Goal: Download file/media: Download file/media

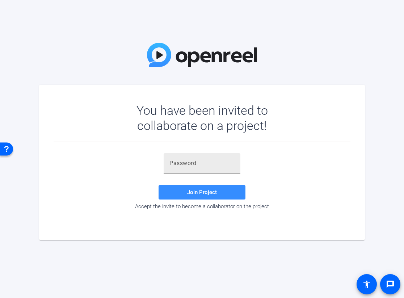
click at [199, 164] on input "text" at bounding box center [201, 163] width 65 height 9
paste input "AQUYS9"
type input "AQUYS9"
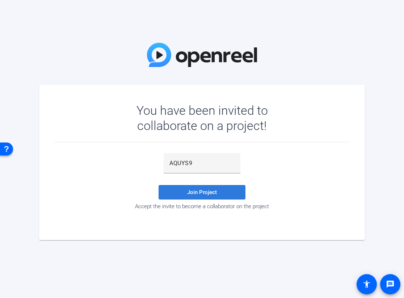
click at [209, 191] on span "Join Project" at bounding box center [202, 192] width 30 height 7
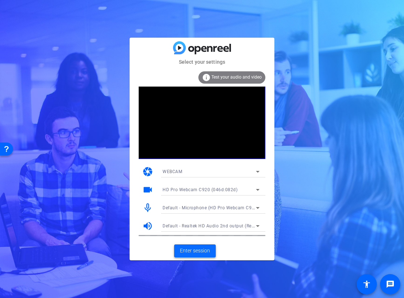
click at [203, 249] on span "Enter session" at bounding box center [195, 251] width 30 height 8
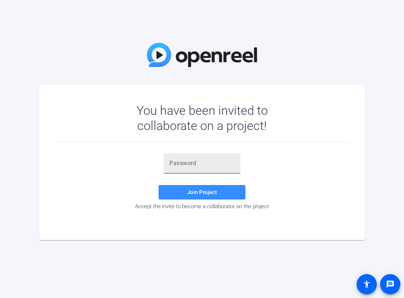
click at [186, 161] on input "text" at bounding box center [201, 163] width 65 height 9
paste input "AQUYS9"
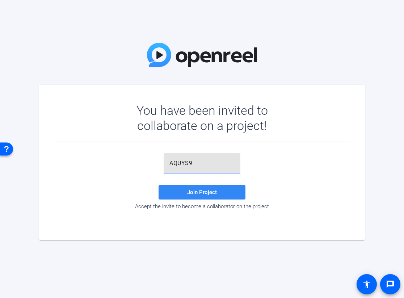
type input "AQUYS9"
click at [200, 191] on span "Join Project" at bounding box center [202, 192] width 30 height 7
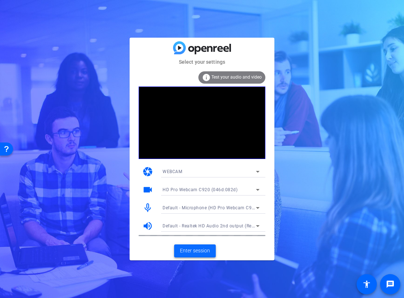
click at [202, 249] on span "Enter session" at bounding box center [195, 251] width 30 height 8
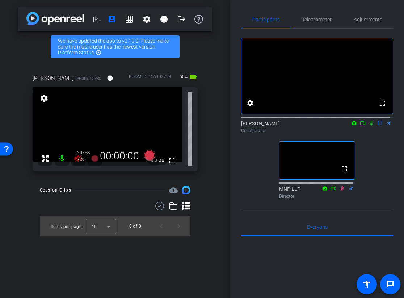
click at [368, 126] on icon at bounding box center [371, 122] width 6 height 5
click at [369, 126] on icon at bounding box center [371, 123] width 4 height 5
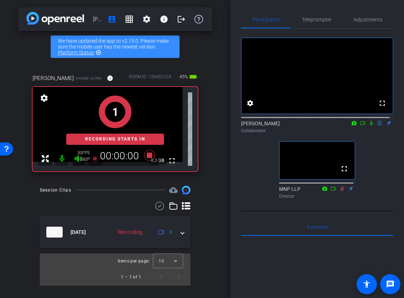
click at [368, 126] on icon at bounding box center [371, 122] width 6 height 5
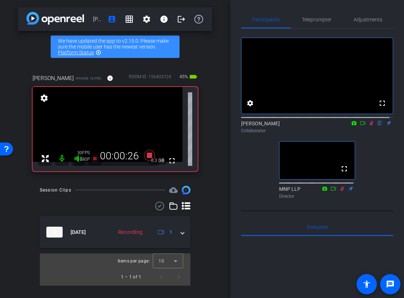
drag, startPoint x: 367, startPoint y: 131, endPoint x: 384, endPoint y: 170, distance: 42.9
click at [368, 126] on icon at bounding box center [371, 122] width 6 height 5
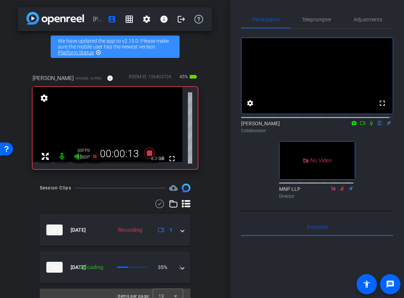
click at [370, 126] on icon at bounding box center [371, 123] width 3 height 5
drag, startPoint x: 368, startPoint y: 129, endPoint x: 372, endPoint y: 138, distance: 10.2
click at [368, 126] on icon at bounding box center [371, 122] width 6 height 5
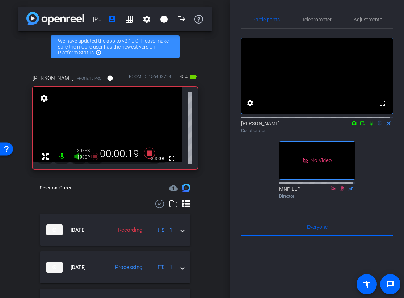
click at [368, 126] on icon at bounding box center [371, 122] width 6 height 5
drag, startPoint x: 367, startPoint y: 130, endPoint x: 375, endPoint y: 145, distance: 16.7
click at [370, 134] on div "Wes Pohl flip Collaborator" at bounding box center [317, 127] width 152 height 14
click at [369, 126] on icon at bounding box center [371, 123] width 4 height 5
click at [368, 126] on icon at bounding box center [371, 122] width 6 height 5
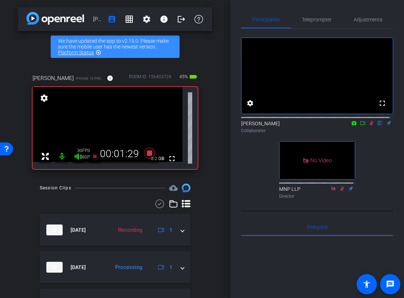
drag, startPoint x: 368, startPoint y: 129, endPoint x: 365, endPoint y: 144, distance: 15.0
click at [368, 126] on icon at bounding box center [371, 122] width 6 height 5
click at [369, 126] on icon at bounding box center [371, 122] width 6 height 5
click at [370, 126] on icon at bounding box center [371, 123] width 3 height 5
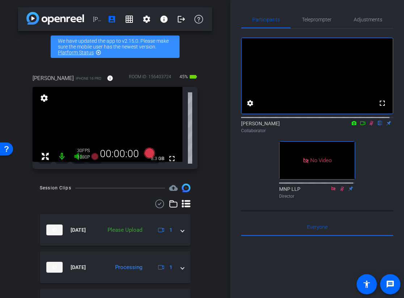
drag, startPoint x: 367, startPoint y: 130, endPoint x: 373, endPoint y: 155, distance: 26.2
click at [368, 126] on icon at bounding box center [371, 122] width 6 height 5
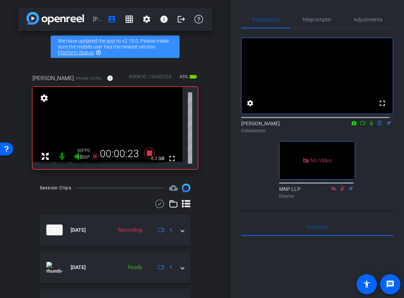
click at [368, 126] on icon at bounding box center [371, 122] width 6 height 5
click at [369, 126] on icon at bounding box center [371, 122] width 6 height 5
click at [368, 126] on icon at bounding box center [371, 122] width 6 height 5
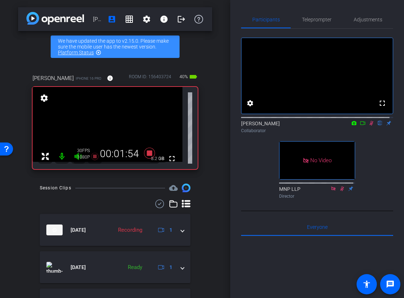
drag, startPoint x: 367, startPoint y: 128, endPoint x: 370, endPoint y: 138, distance: 10.3
click at [368, 126] on icon at bounding box center [371, 122] width 6 height 5
click at [369, 126] on icon at bounding box center [371, 123] width 4 height 5
click at [368, 126] on icon at bounding box center [371, 122] width 6 height 5
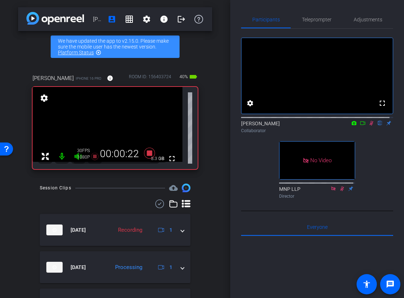
click at [368, 126] on icon at bounding box center [371, 122] width 6 height 5
click at [369, 126] on icon at bounding box center [371, 123] width 4 height 5
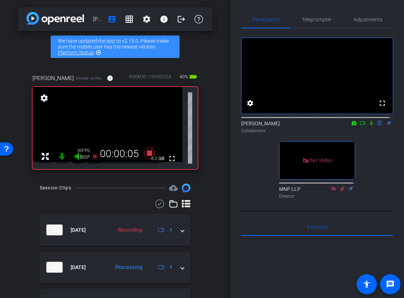
click at [368, 126] on icon at bounding box center [371, 122] width 6 height 5
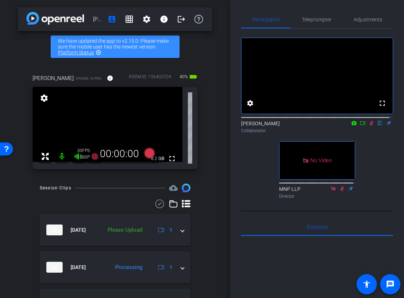
drag, startPoint x: 367, startPoint y: 129, endPoint x: 368, endPoint y: 139, distance: 9.8
click at [368, 126] on icon at bounding box center [371, 122] width 6 height 5
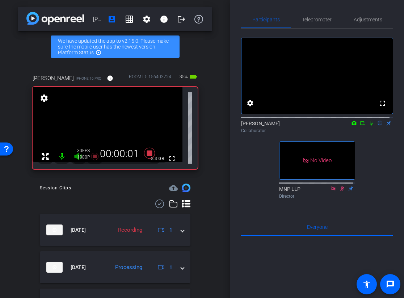
click at [368, 126] on icon at bounding box center [371, 122] width 6 height 5
drag, startPoint x: 369, startPoint y: 130, endPoint x: 372, endPoint y: 141, distance: 11.9
click at [369, 126] on icon at bounding box center [371, 122] width 6 height 5
click at [368, 126] on icon at bounding box center [371, 122] width 6 height 5
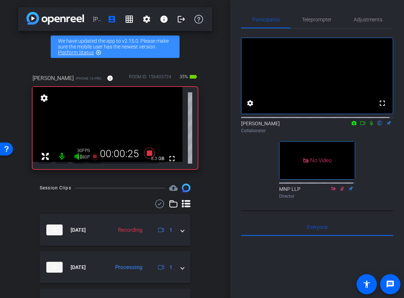
click at [368, 126] on icon at bounding box center [371, 122] width 6 height 5
click at [369, 126] on icon at bounding box center [371, 123] width 4 height 5
click at [370, 126] on icon at bounding box center [371, 123] width 3 height 5
drag, startPoint x: 369, startPoint y: 128, endPoint x: 372, endPoint y: 136, distance: 8.4
click at [369, 126] on icon at bounding box center [371, 122] width 6 height 5
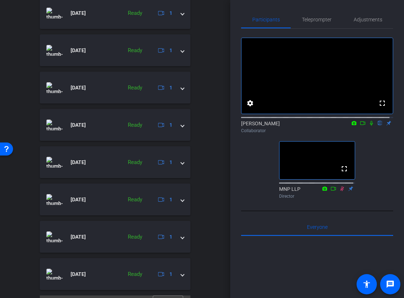
scroll to position [321, 0]
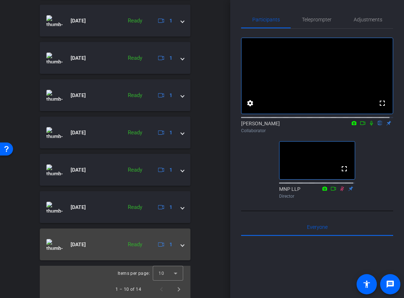
click at [181, 242] on span at bounding box center [182, 245] width 3 height 8
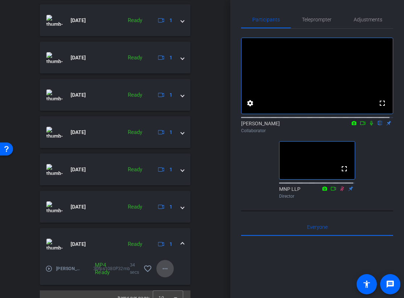
click at [164, 268] on mat-icon "more_horiz" at bounding box center [165, 268] width 9 height 9
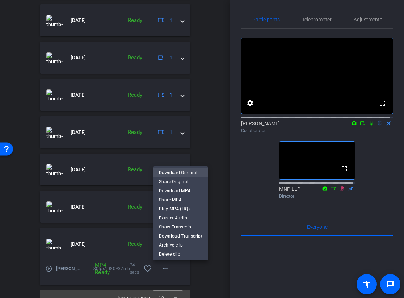
click at [184, 173] on span "Download Original" at bounding box center [180, 172] width 43 height 9
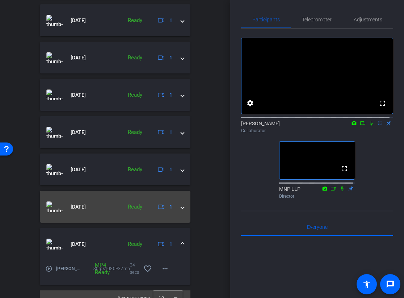
click at [181, 206] on span at bounding box center [182, 207] width 3 height 8
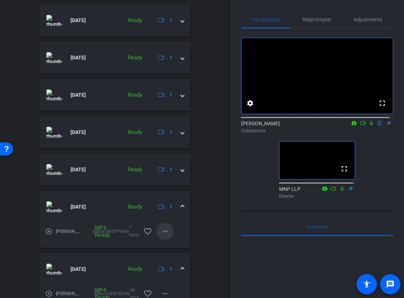
click at [166, 230] on span at bounding box center [164, 231] width 17 height 17
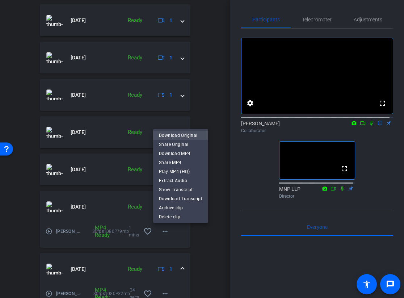
click at [181, 135] on span "Download Original" at bounding box center [180, 135] width 43 height 9
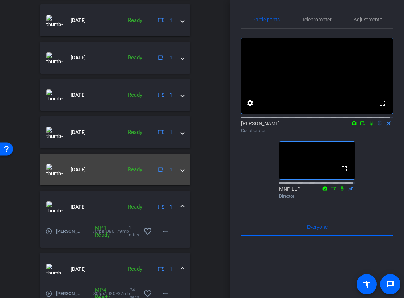
click at [181, 169] on span at bounding box center [182, 170] width 3 height 8
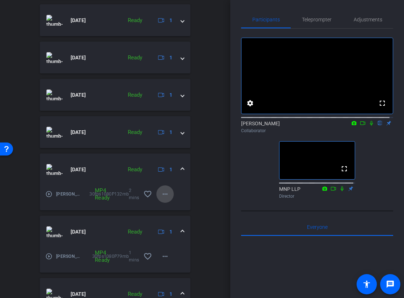
click at [163, 193] on mat-icon "more_horiz" at bounding box center [165, 194] width 9 height 9
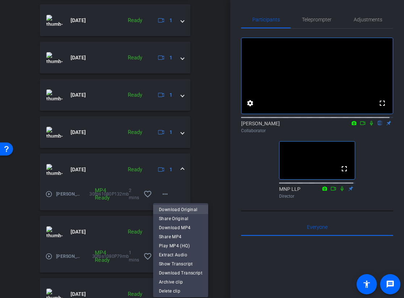
click at [181, 209] on span "Download Original" at bounding box center [180, 209] width 43 height 9
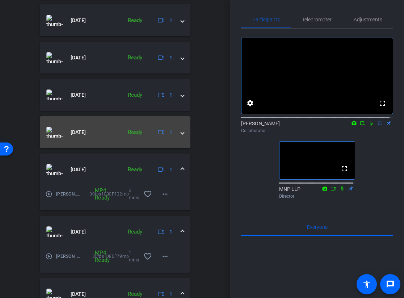
click at [181, 133] on span at bounding box center [182, 132] width 3 height 8
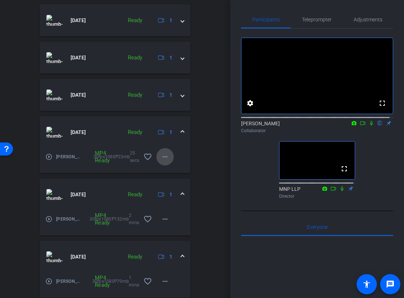
click at [162, 155] on mat-icon "more_horiz" at bounding box center [165, 156] width 9 height 9
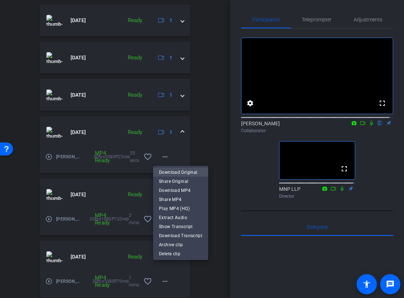
click at [179, 170] on span "Download Original" at bounding box center [180, 172] width 43 height 9
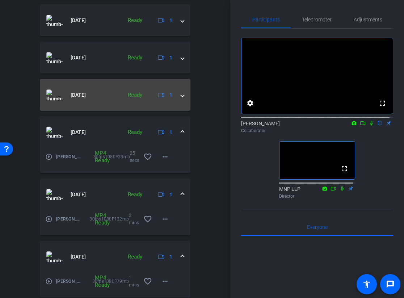
click at [181, 96] on span at bounding box center [182, 95] width 3 height 8
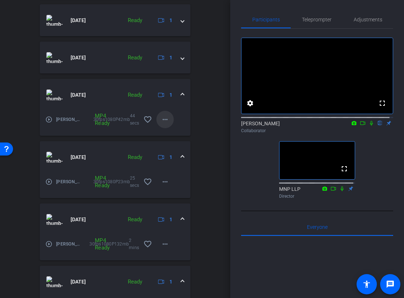
click at [162, 120] on mat-icon "more_horiz" at bounding box center [165, 119] width 9 height 9
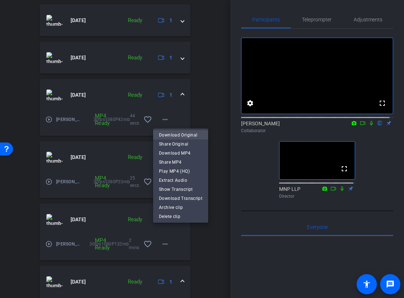
click at [177, 135] on span "Download Original" at bounding box center [180, 134] width 43 height 9
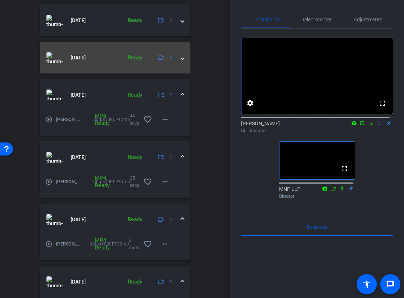
click at [181, 58] on span at bounding box center [182, 58] width 3 height 8
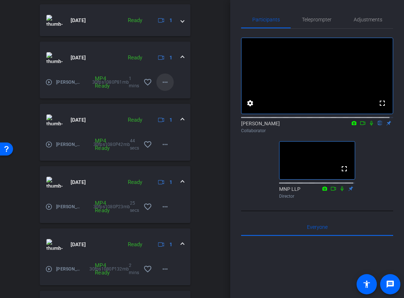
scroll to position [360, 0]
click at [161, 81] on mat-icon "more_horiz" at bounding box center [165, 82] width 9 height 9
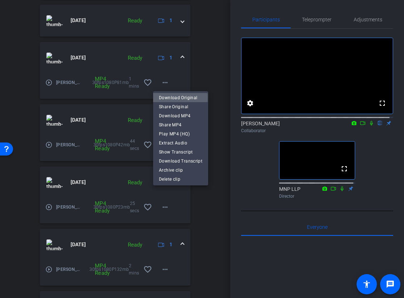
click at [174, 97] on span "Download Original" at bounding box center [180, 97] width 43 height 9
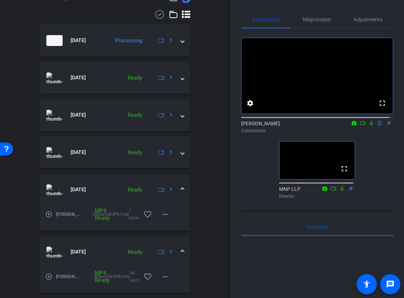
scroll to position [215, 0]
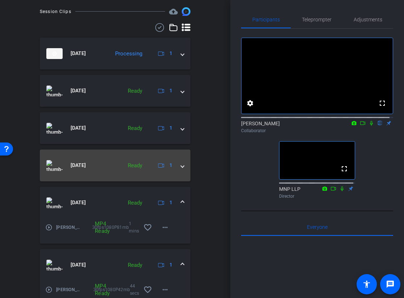
click at [181, 165] on span at bounding box center [182, 165] width 3 height 8
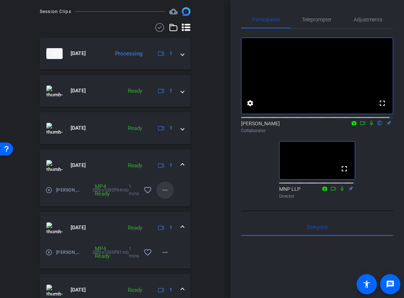
click at [162, 190] on mat-icon "more_horiz" at bounding box center [165, 190] width 9 height 9
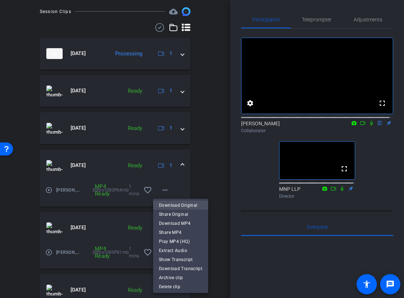
click at [177, 206] on span "Download Original" at bounding box center [180, 204] width 43 height 9
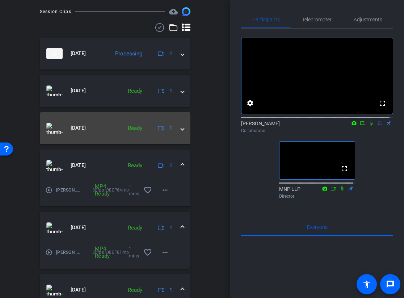
click at [181, 127] on span at bounding box center [182, 128] width 3 height 8
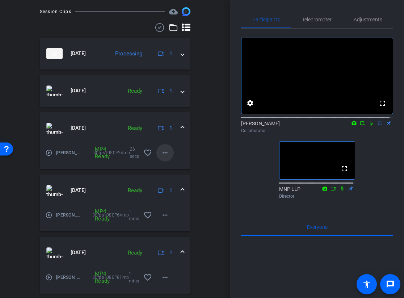
click at [164, 151] on mat-icon "more_horiz" at bounding box center [165, 152] width 9 height 9
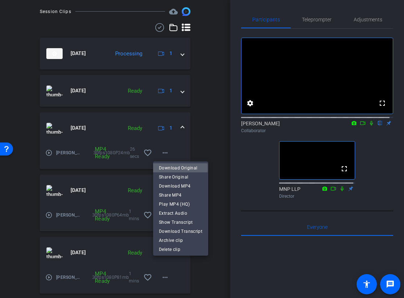
click at [175, 168] on span "Download Original" at bounding box center [180, 167] width 43 height 9
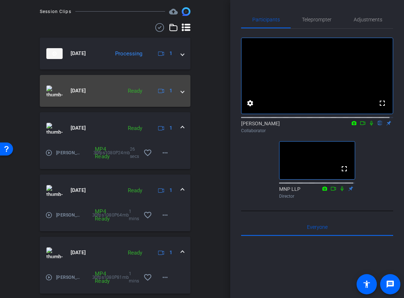
click at [181, 92] on span at bounding box center [182, 91] width 3 height 8
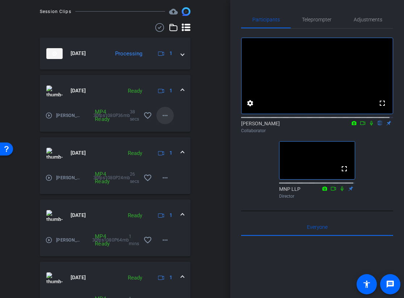
click at [161, 115] on mat-icon "more_horiz" at bounding box center [165, 115] width 9 height 9
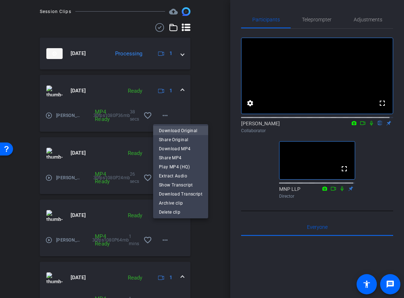
click at [178, 130] on span "Download Original" at bounding box center [180, 130] width 43 height 9
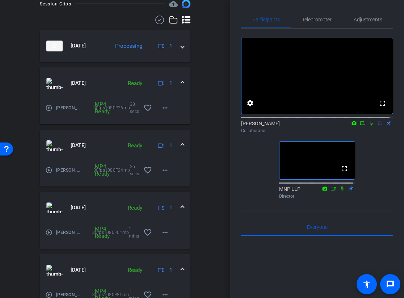
scroll to position [114, 0]
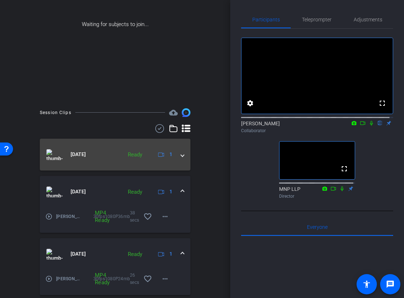
click at [181, 154] on span at bounding box center [182, 155] width 3 height 8
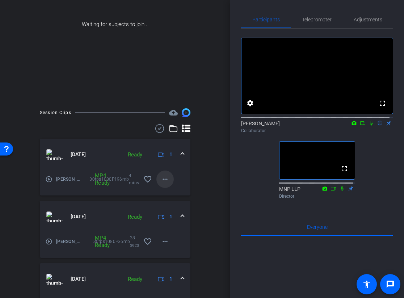
click at [161, 178] on mat-icon "more_horiz" at bounding box center [165, 179] width 9 height 9
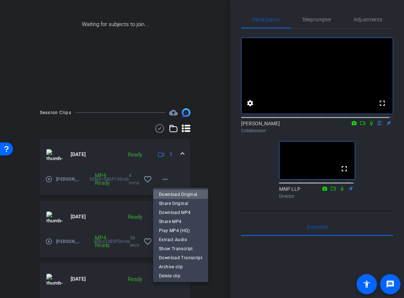
click at [175, 193] on span "Download Original" at bounding box center [180, 194] width 43 height 9
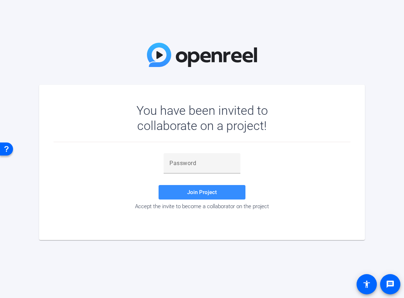
click at [12, 58] on div "You have been invited to collaborate on a project! Join Project Accept the invi…" at bounding box center [202, 149] width 404 height 298
click at [197, 161] on input "text" at bounding box center [201, 163] width 65 height 9
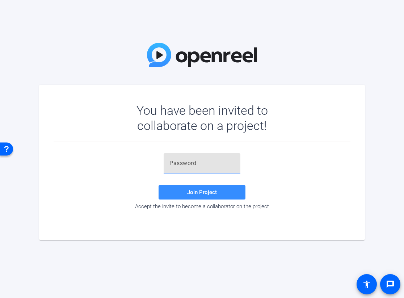
paste input "]'HK,j"
click at [197, 162] on input "]'HK,j" at bounding box center [201, 163] width 65 height 9
type input "]'HK,j"
click at [191, 192] on span "Join Project" at bounding box center [202, 192] width 30 height 7
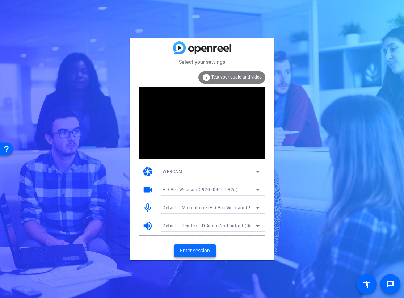
click at [188, 250] on span "Enter session" at bounding box center [195, 251] width 30 height 8
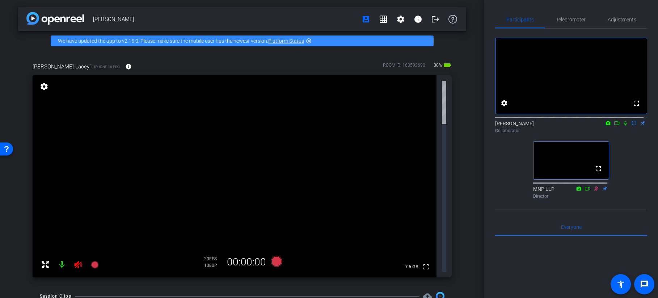
click at [327, 233] on div "Benjamin Luk account_box grid_on settings info logout We have updated the app t…" at bounding box center [242, 149] width 484 height 298
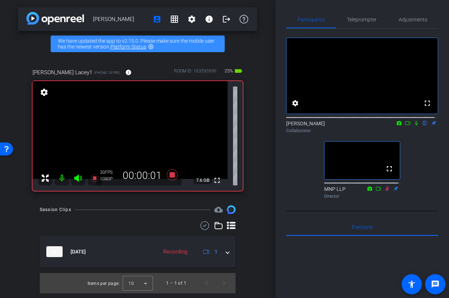
click at [403, 126] on icon at bounding box center [416, 123] width 3 height 5
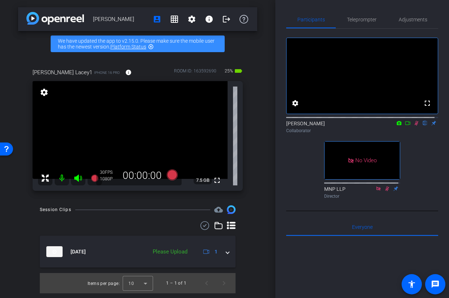
drag, startPoint x: 412, startPoint y: 130, endPoint x: 416, endPoint y: 143, distance: 13.7
click at [403, 126] on icon at bounding box center [417, 123] width 4 height 5
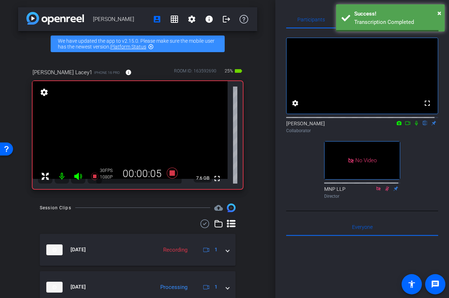
click at [403, 126] on icon at bounding box center [417, 122] width 6 height 5
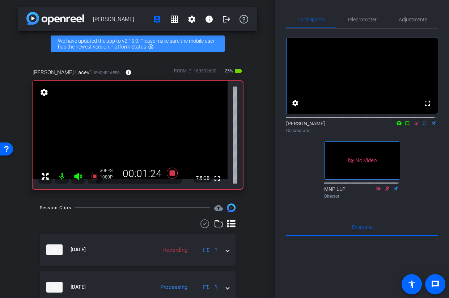
click at [403, 126] on icon at bounding box center [417, 122] width 6 height 5
click at [403, 126] on icon at bounding box center [416, 123] width 3 height 5
drag, startPoint x: 415, startPoint y: 131, endPoint x: 428, endPoint y: 159, distance: 31.7
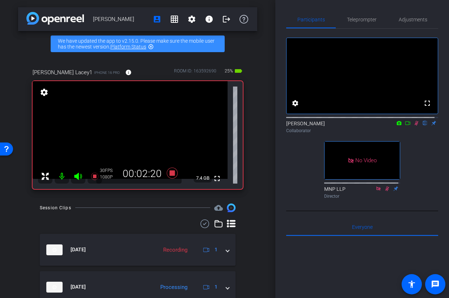
click at [403, 126] on icon at bounding box center [417, 122] width 6 height 5
drag, startPoint x: 412, startPoint y: 130, endPoint x: 411, endPoint y: 140, distance: 10.2
click at [403, 126] on icon at bounding box center [417, 122] width 6 height 5
drag, startPoint x: 413, startPoint y: 131, endPoint x: 415, endPoint y: 135, distance: 4.6
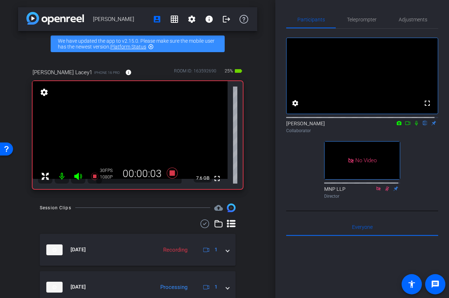
click at [403, 126] on icon at bounding box center [417, 122] width 6 height 5
click at [403, 126] on icon at bounding box center [417, 123] width 4 height 5
click at [403, 126] on icon at bounding box center [417, 122] width 6 height 5
click at [403, 126] on mat-icon at bounding box center [407, 123] width 9 height 7
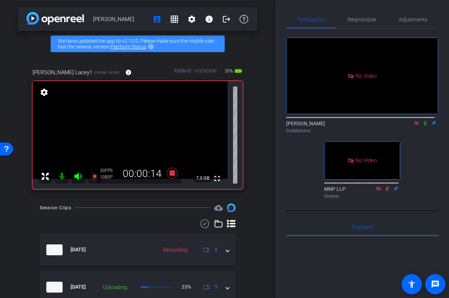
click at [403, 126] on icon at bounding box center [425, 122] width 6 height 5
click at [403, 125] on icon at bounding box center [416, 123] width 4 height 4
drag, startPoint x: 414, startPoint y: 131, endPoint x: 422, endPoint y: 146, distance: 17.6
click at [403, 126] on icon at bounding box center [417, 122] width 6 height 5
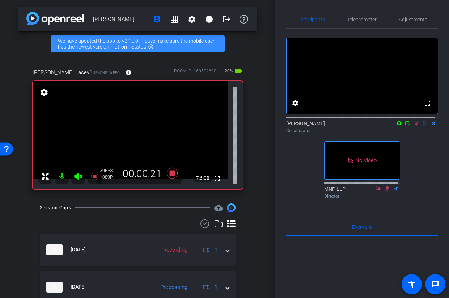
click at [403, 126] on icon at bounding box center [417, 122] width 6 height 5
drag, startPoint x: 412, startPoint y: 129, endPoint x: 411, endPoint y: 144, distance: 14.8
click at [403, 126] on icon at bounding box center [417, 122] width 6 height 5
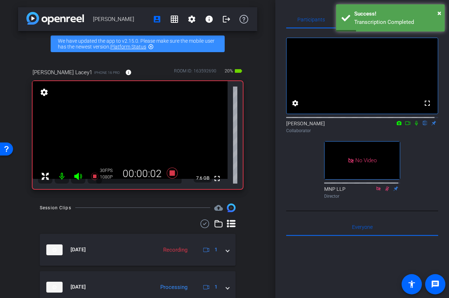
click at [403, 126] on icon at bounding box center [417, 122] width 6 height 5
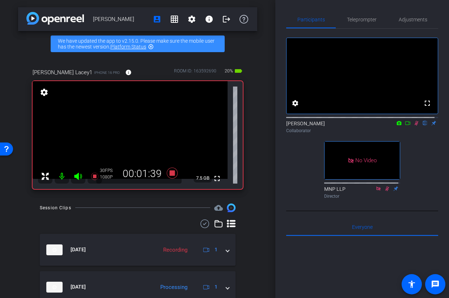
click at [403, 126] on icon at bounding box center [417, 123] width 4 height 5
click at [403, 126] on icon at bounding box center [417, 122] width 6 height 5
click at [403, 126] on icon at bounding box center [416, 123] width 3 height 5
click at [403, 126] on icon at bounding box center [417, 122] width 6 height 5
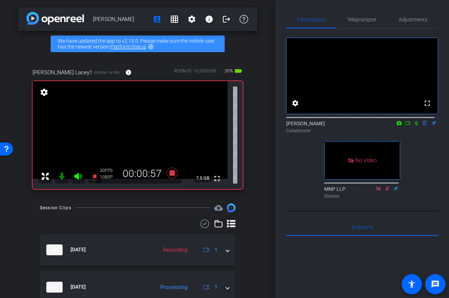
click at [403, 126] on icon at bounding box center [417, 122] width 6 height 5
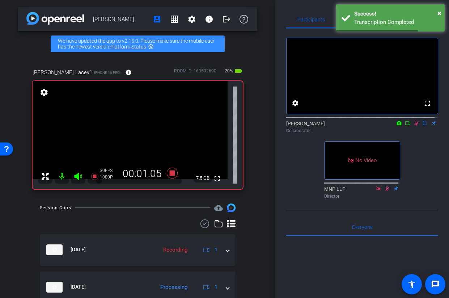
click at [403, 126] on icon at bounding box center [417, 123] width 4 height 5
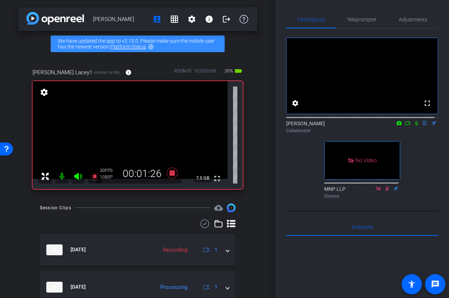
click at [403, 126] on icon at bounding box center [417, 122] width 6 height 5
click at [403, 126] on icon at bounding box center [417, 123] width 4 height 5
click at [403, 126] on icon at bounding box center [417, 122] width 6 height 5
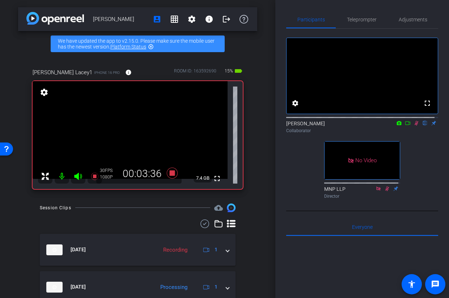
click at [403, 126] on icon at bounding box center [417, 122] width 6 height 5
drag, startPoint x: 412, startPoint y: 130, endPoint x: 413, endPoint y: 146, distance: 16.0
click at [403, 126] on icon at bounding box center [417, 122] width 6 height 5
drag, startPoint x: 413, startPoint y: 130, endPoint x: 421, endPoint y: 149, distance: 20.3
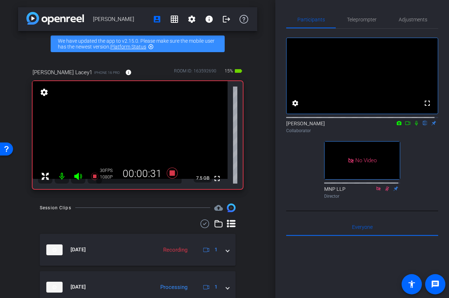
click at [403, 126] on icon at bounding box center [417, 122] width 6 height 5
click at [403, 126] on icon at bounding box center [417, 123] width 4 height 5
drag, startPoint x: 412, startPoint y: 129, endPoint x: 416, endPoint y: 144, distance: 15.8
click at [403, 126] on icon at bounding box center [417, 122] width 6 height 5
click at [403, 126] on icon at bounding box center [417, 123] width 4 height 5
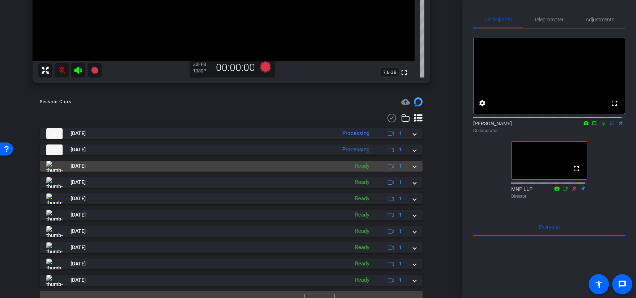
scroll to position [219, 0]
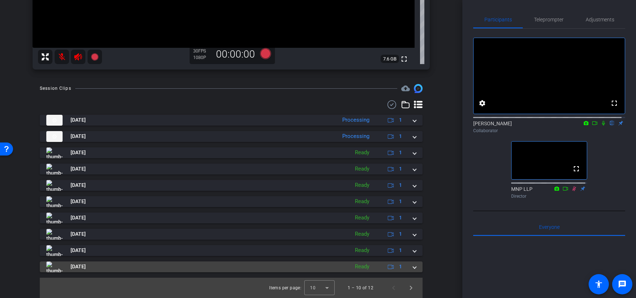
click at [403, 265] on span at bounding box center [414, 267] width 3 height 8
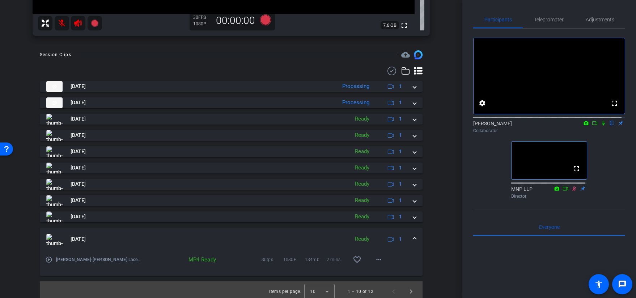
scroll to position [256, 0]
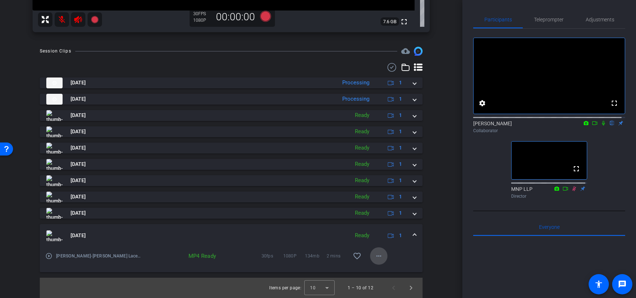
click at [375, 255] on mat-icon "more_horiz" at bounding box center [378, 255] width 9 height 9
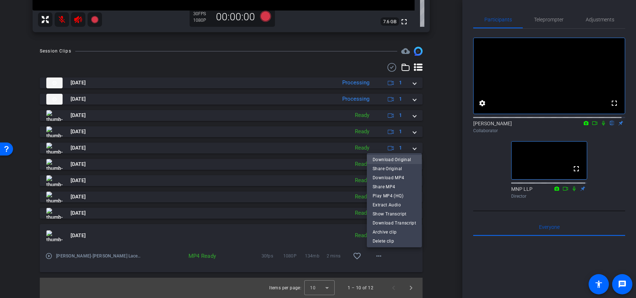
click at [384, 159] on span "Download Original" at bounding box center [394, 159] width 43 height 9
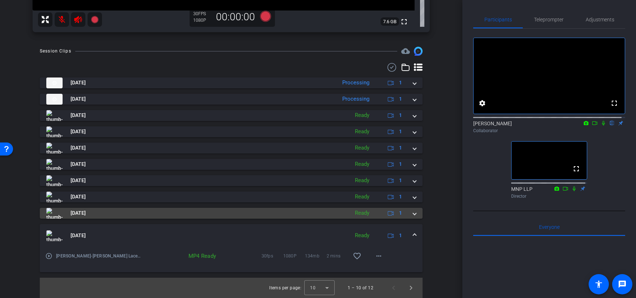
click at [403, 212] on span at bounding box center [414, 213] width 3 height 8
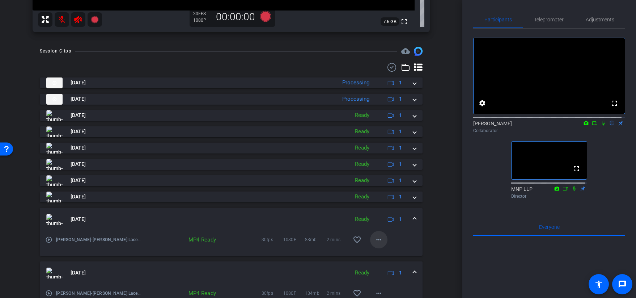
click at [376, 239] on mat-icon "more_horiz" at bounding box center [378, 239] width 9 height 9
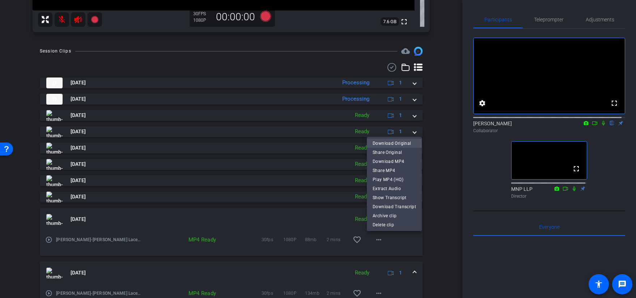
click at [390, 143] on span "Download Original" at bounding box center [394, 143] width 43 height 9
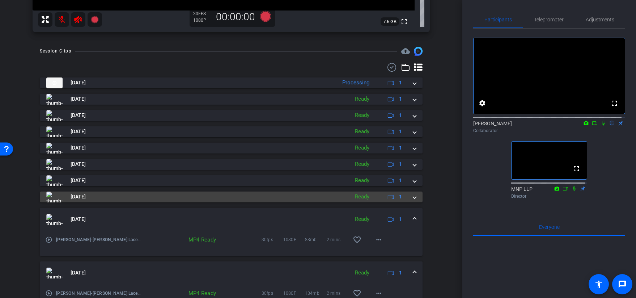
click at [403, 196] on span at bounding box center [414, 197] width 3 height 8
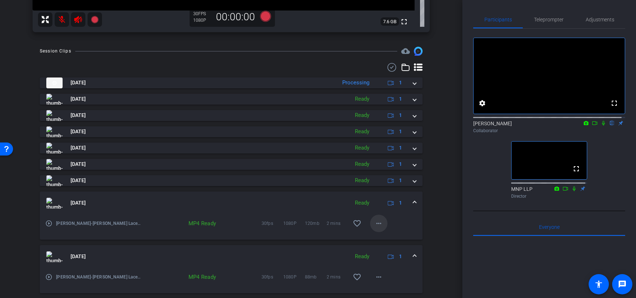
click at [376, 223] on mat-icon "more_horiz" at bounding box center [378, 223] width 9 height 9
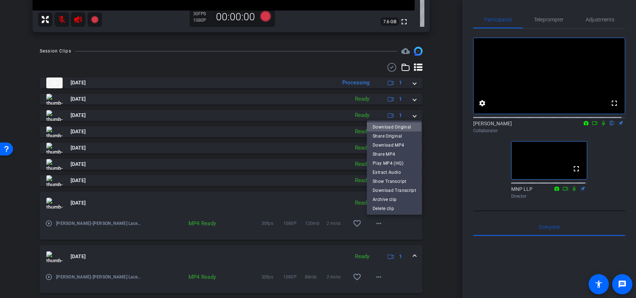
click at [390, 126] on span "Download Original" at bounding box center [394, 126] width 43 height 9
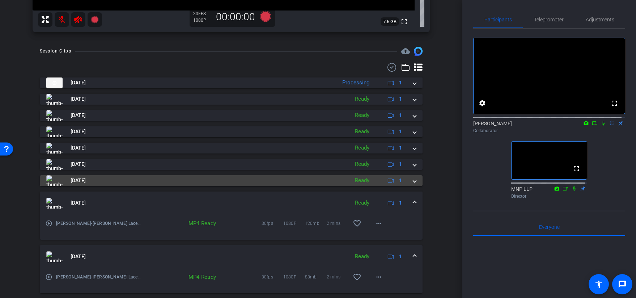
click at [403, 181] on span at bounding box center [414, 181] width 3 height 8
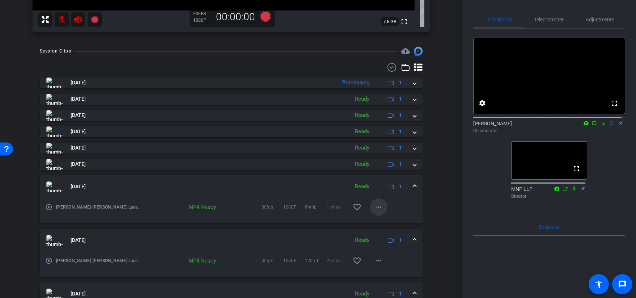
click at [376, 206] on mat-icon "more_horiz" at bounding box center [378, 207] width 9 height 9
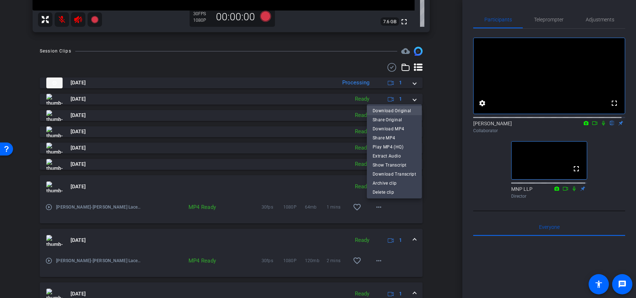
click at [394, 109] on span "Download Original" at bounding box center [394, 110] width 43 height 9
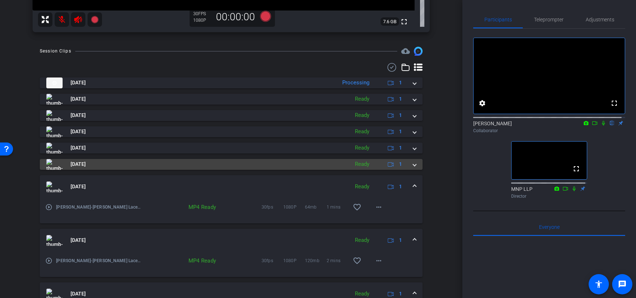
click at [403, 164] on span at bounding box center [414, 164] width 3 height 8
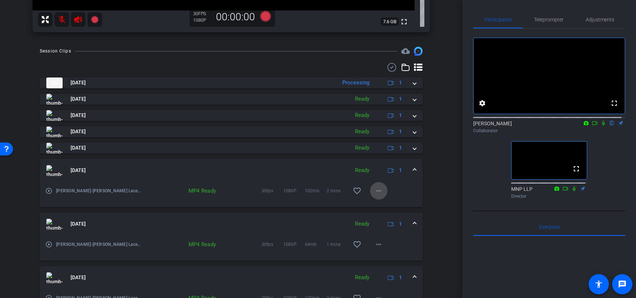
click at [377, 189] on mat-icon "more_horiz" at bounding box center [378, 190] width 9 height 9
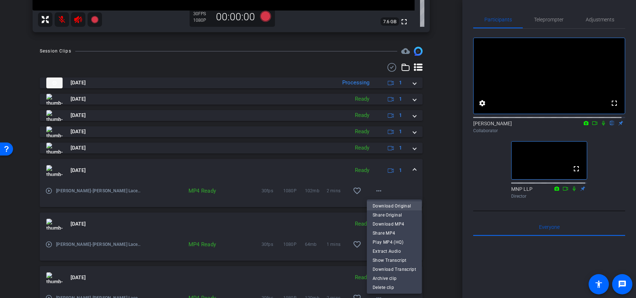
click at [386, 206] on span "Download Original" at bounding box center [394, 205] width 43 height 9
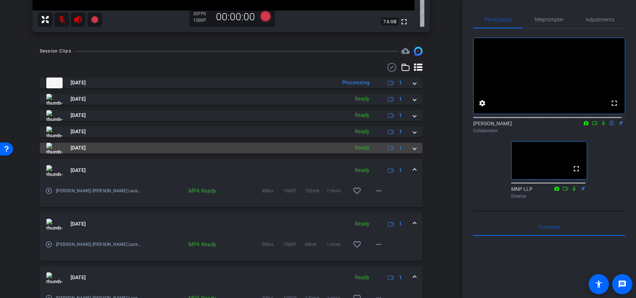
click at [403, 148] on span at bounding box center [414, 148] width 3 height 8
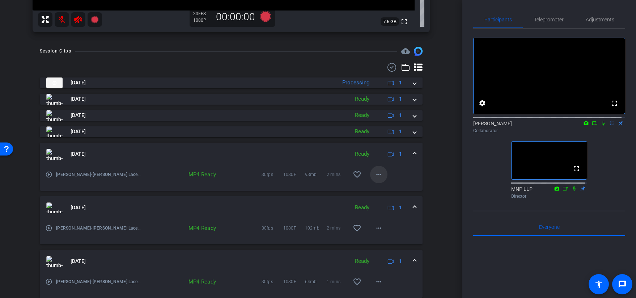
click at [375, 174] on mat-icon "more_horiz" at bounding box center [378, 174] width 9 height 9
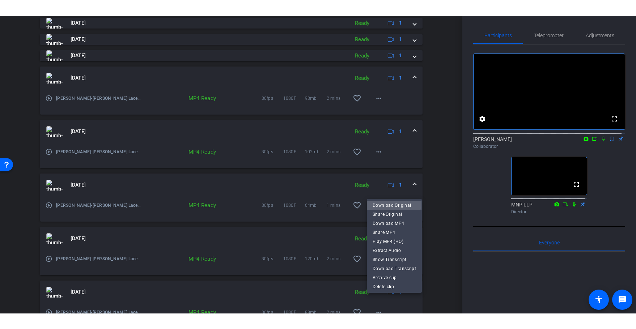
scroll to position [164, 0]
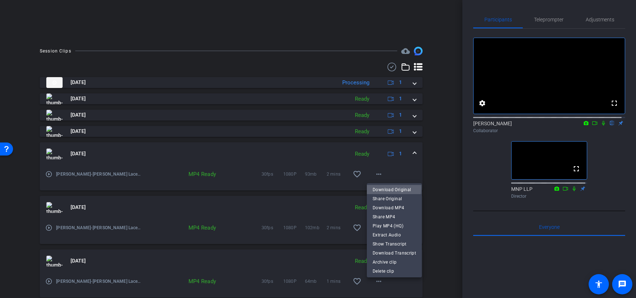
click at [381, 188] on span "Download Original" at bounding box center [394, 189] width 43 height 9
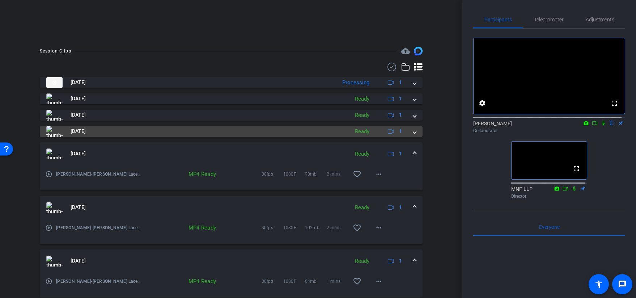
click at [403, 131] on span at bounding box center [414, 131] width 3 height 8
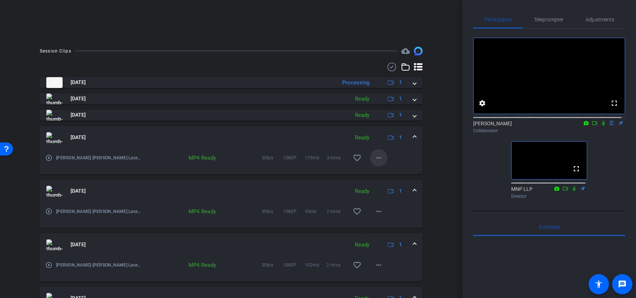
click at [376, 158] on mat-icon "more_horiz" at bounding box center [378, 157] width 9 height 9
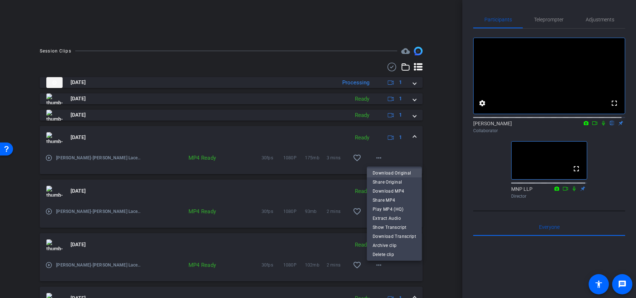
click at [390, 173] on span "Download Original" at bounding box center [394, 172] width 43 height 9
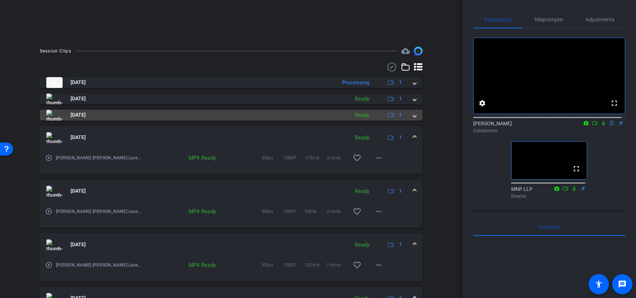
click at [403, 115] on span at bounding box center [414, 115] width 3 height 8
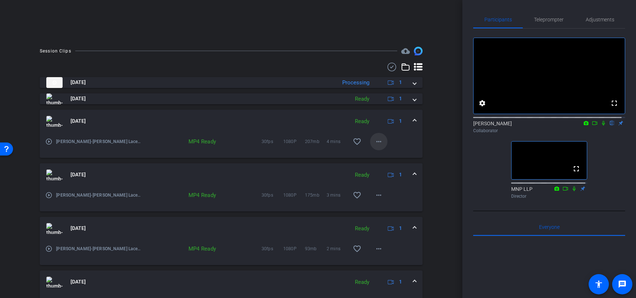
click at [376, 142] on mat-icon "more_horiz" at bounding box center [378, 141] width 9 height 9
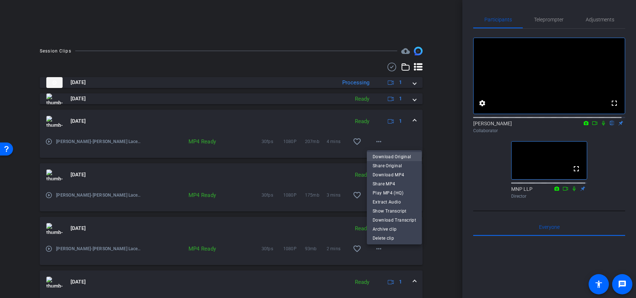
click at [389, 156] on span "Download Original" at bounding box center [394, 156] width 43 height 9
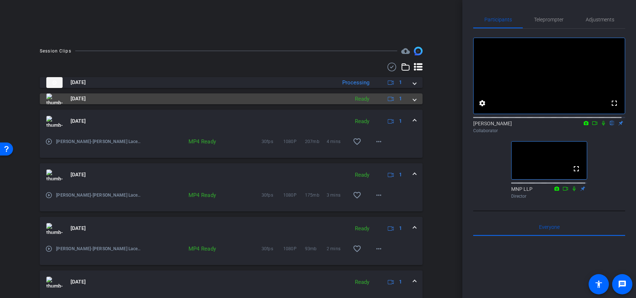
click at [403, 100] on span at bounding box center [414, 99] width 3 height 8
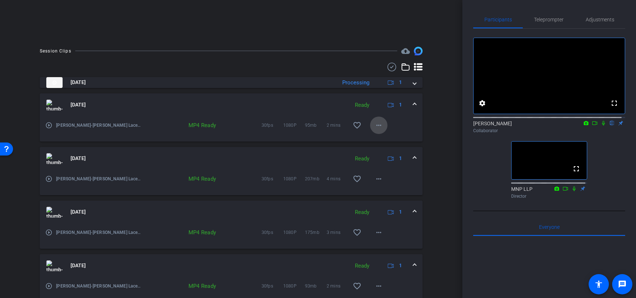
click at [376, 124] on mat-icon "more_horiz" at bounding box center [378, 125] width 9 height 9
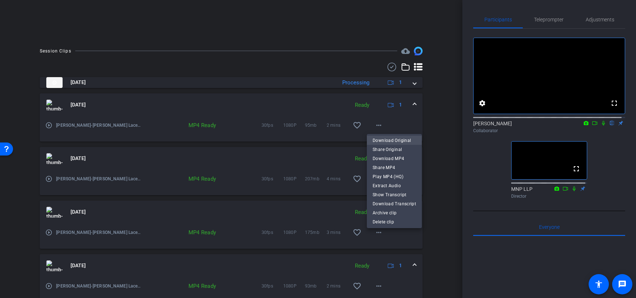
click at [387, 139] on span "Download Original" at bounding box center [394, 140] width 43 height 9
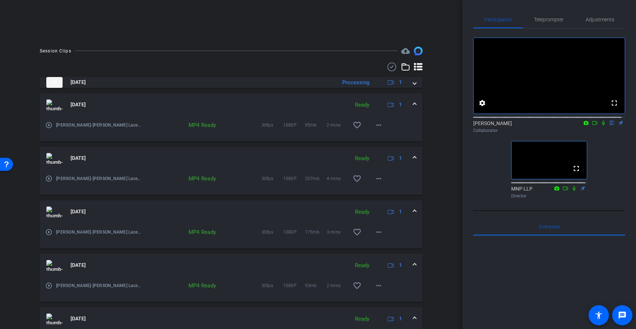
scroll to position [92, 0]
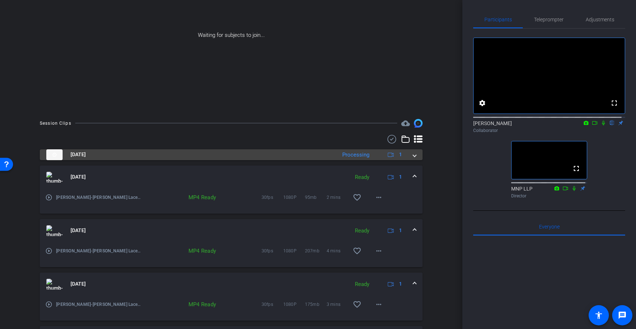
click at [403, 154] on span at bounding box center [414, 155] width 3 height 8
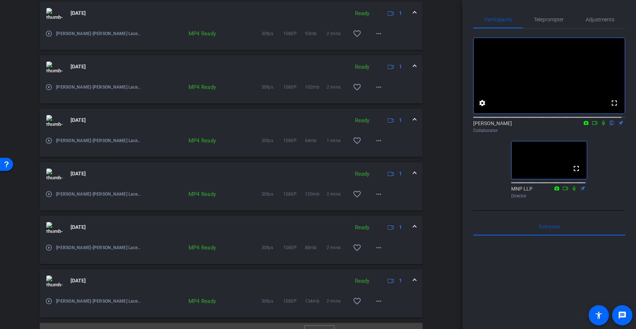
scroll to position [468, 0]
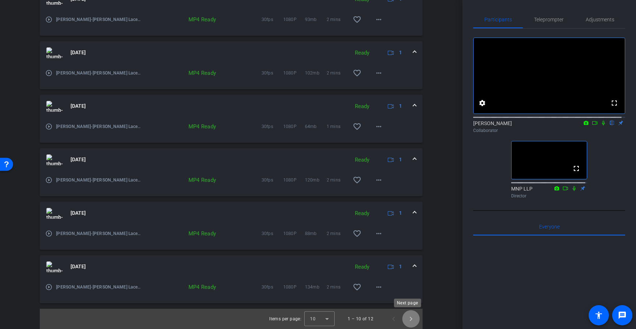
click at [403, 297] on span "Next page" at bounding box center [410, 318] width 17 height 17
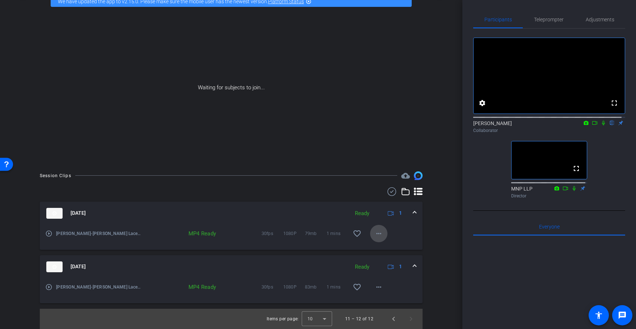
click at [375, 234] on mat-icon "more_horiz" at bounding box center [378, 233] width 9 height 9
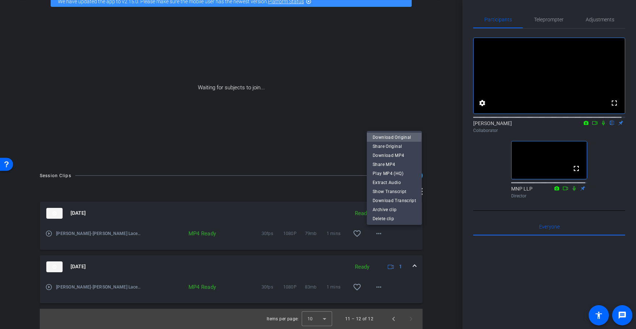
click at [389, 135] on span "Download Original" at bounding box center [394, 137] width 43 height 9
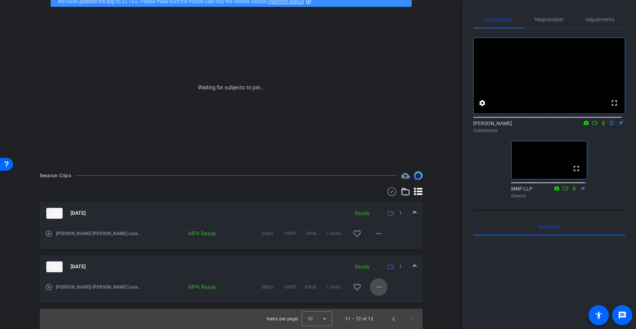
click at [375, 287] on mat-icon "more_horiz" at bounding box center [378, 287] width 9 height 9
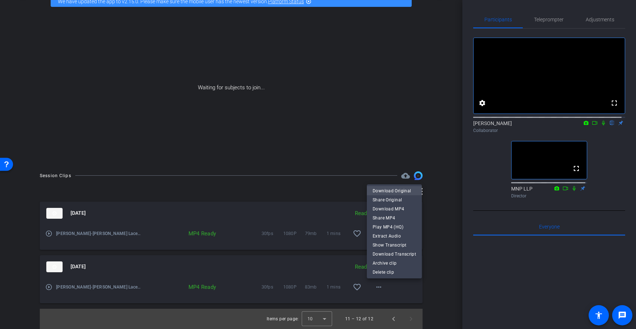
click at [391, 191] on span "Download Original" at bounding box center [394, 190] width 43 height 9
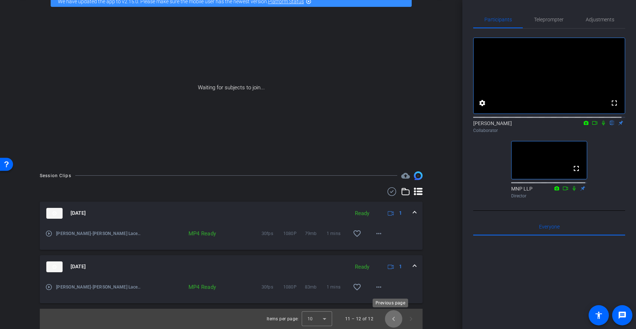
click at [388, 297] on span "Previous page" at bounding box center [393, 318] width 17 height 17
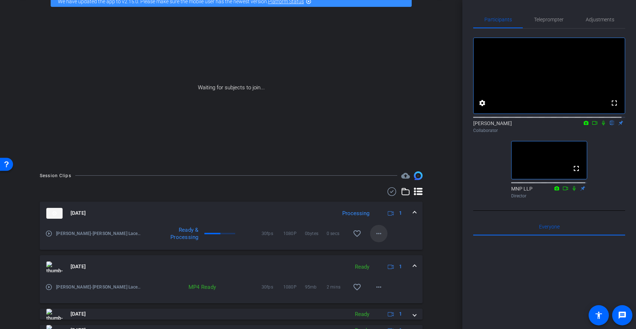
click at [374, 232] on mat-icon "more_horiz" at bounding box center [378, 233] width 9 height 9
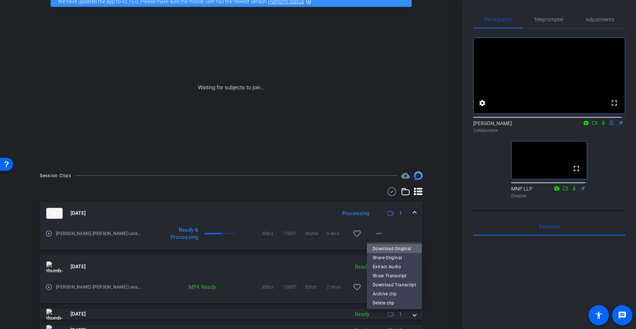
drag, startPoint x: 404, startPoint y: 250, endPoint x: 408, endPoint y: 242, distance: 8.3
click at [403, 249] on span "Download Original" at bounding box center [394, 248] width 43 height 9
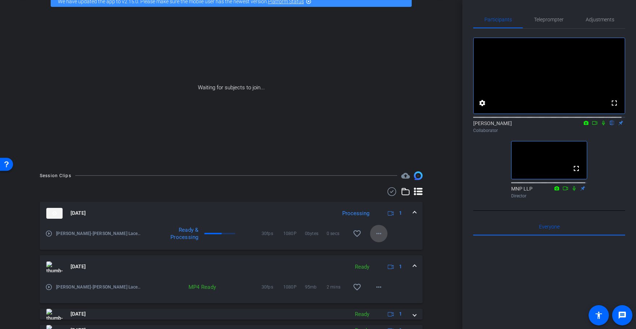
click at [375, 233] on mat-icon "more_horiz" at bounding box center [378, 233] width 9 height 9
